Goal: Go to known website: Go to known website

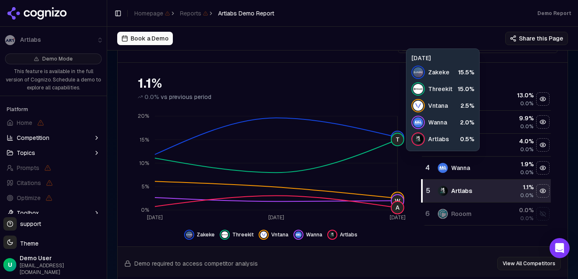
scroll to position [148, 0]
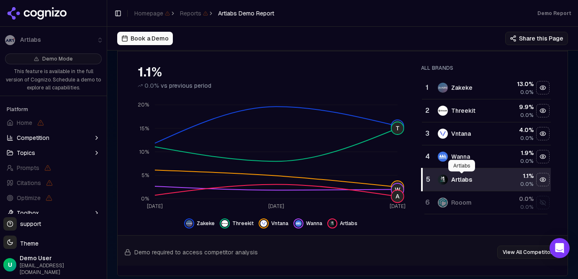
click at [455, 179] on div "Artlabs" at bounding box center [461, 180] width 21 height 8
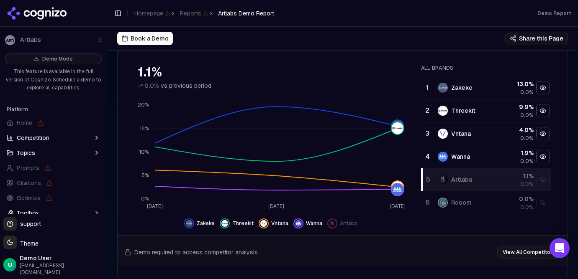
click at [455, 179] on div "Artlabs" at bounding box center [461, 180] width 21 height 8
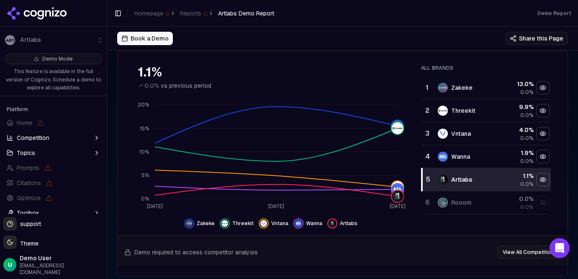
click at [48, 135] on span "Competition" at bounding box center [33, 138] width 33 height 8
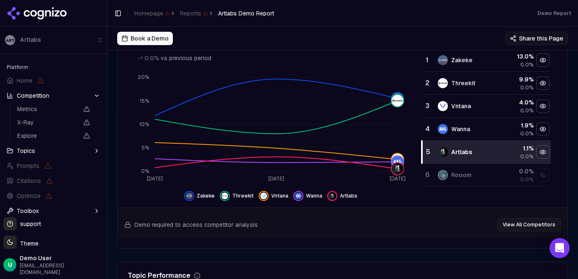
scroll to position [0, 0]
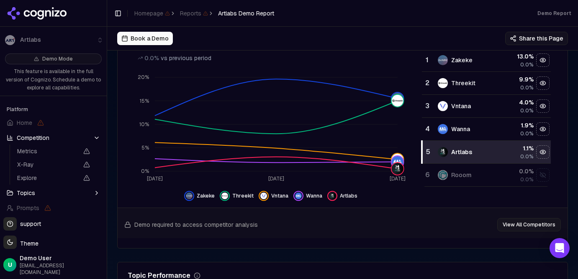
click at [44, 13] on icon at bounding box center [37, 13] width 61 height 13
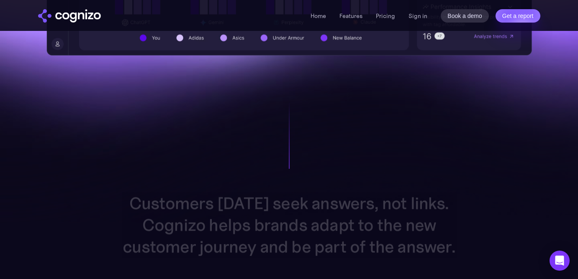
scroll to position [215, 0]
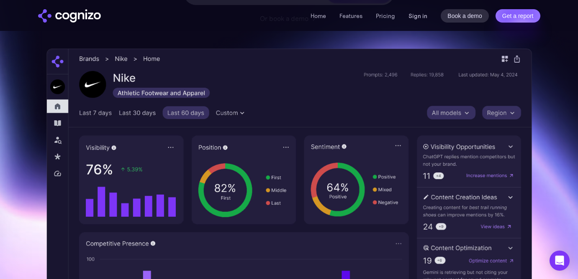
click at [418, 13] on link "Sign in" at bounding box center [417, 16] width 19 height 10
